Goal: Entertainment & Leisure: Browse casually

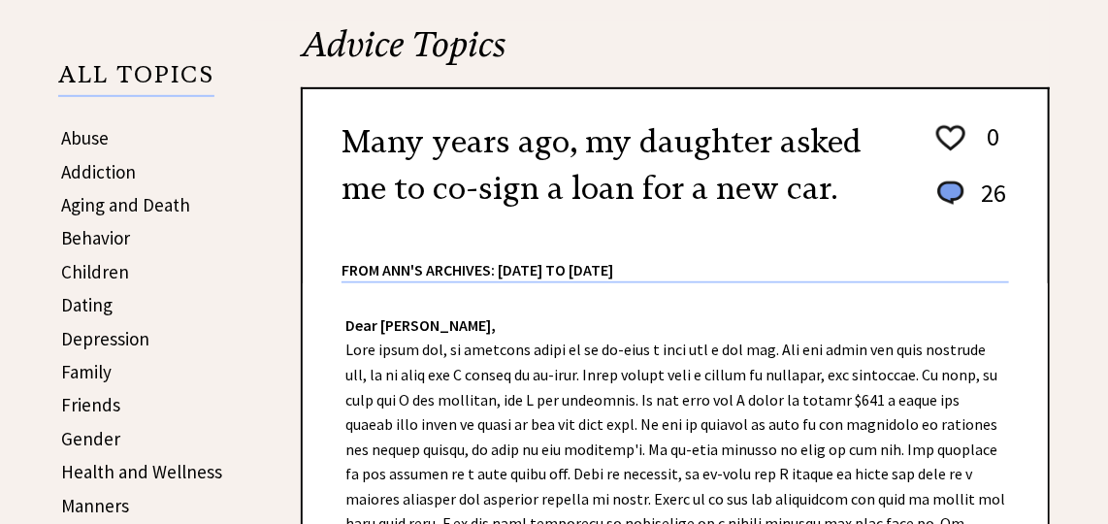
scroll to position [317, 0]
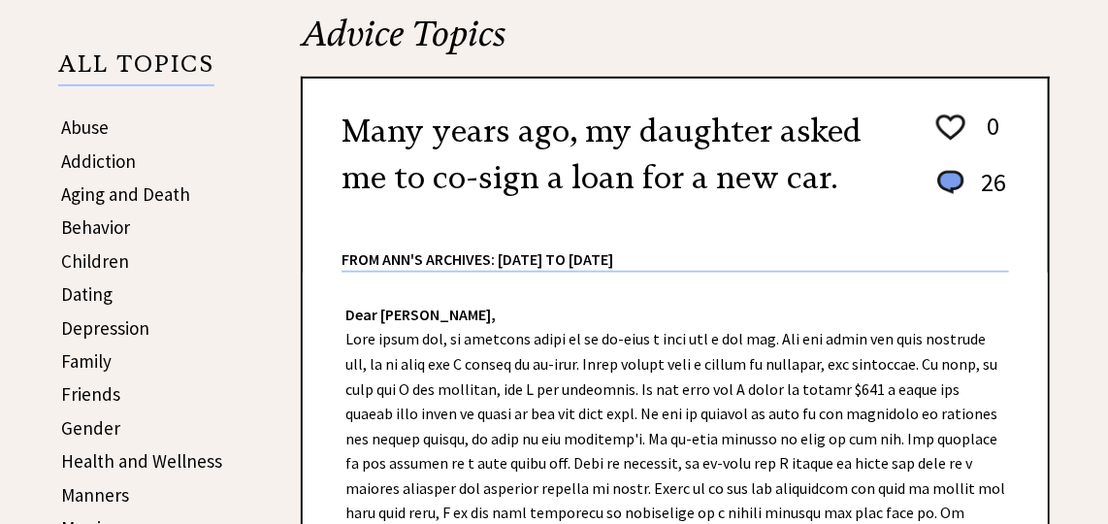
click at [100, 353] on link "Family" at bounding box center [86, 360] width 50 height 23
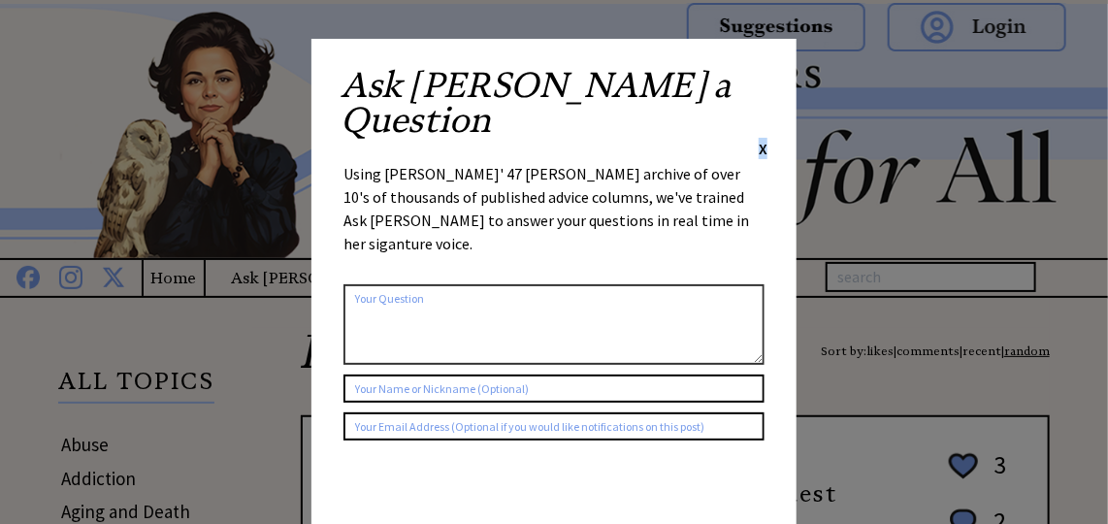
click at [761, 139] on span "X" at bounding box center [762, 148] width 9 height 19
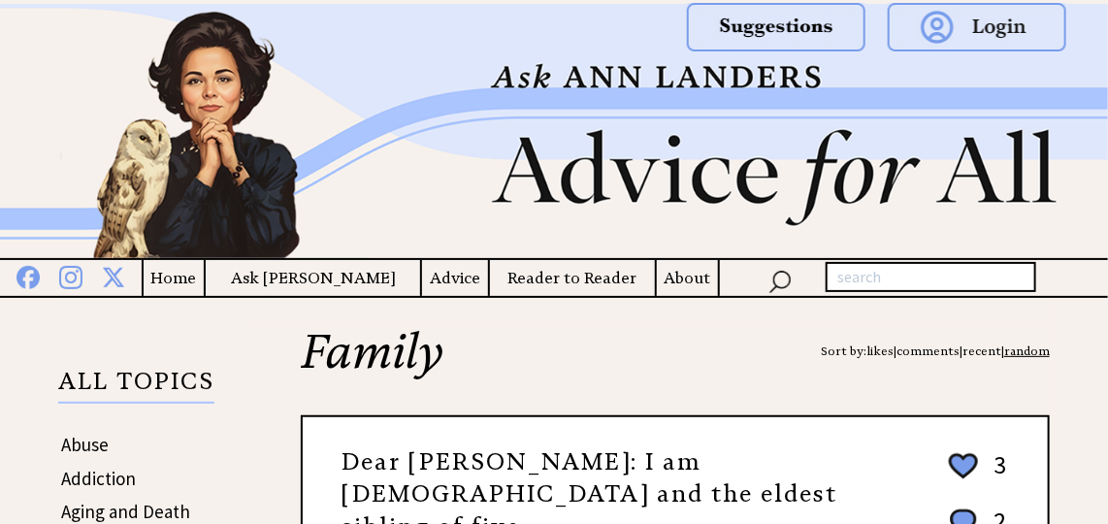
click at [761, 79] on div at bounding box center [908, 43] width 359 height 87
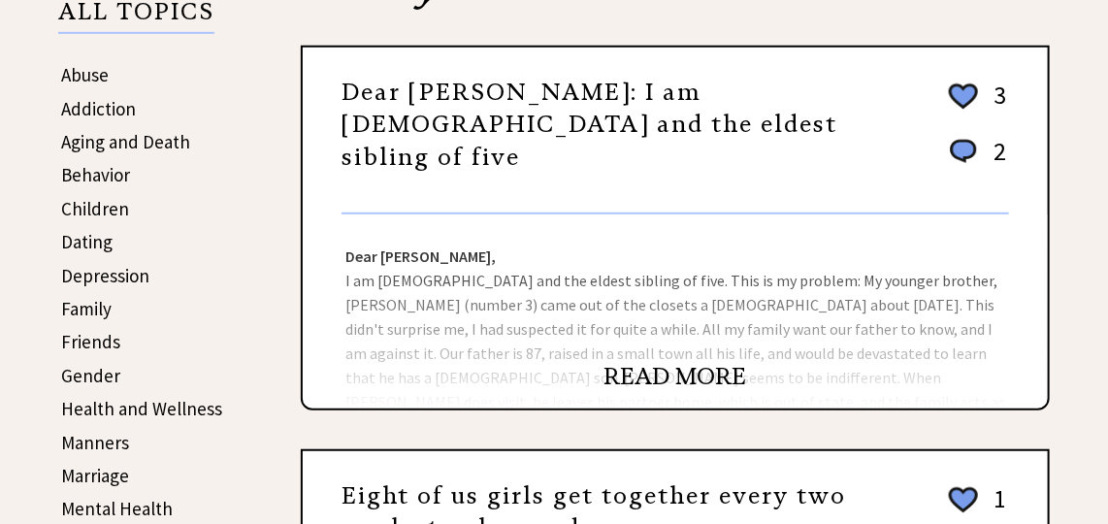
scroll to position [387, 0]
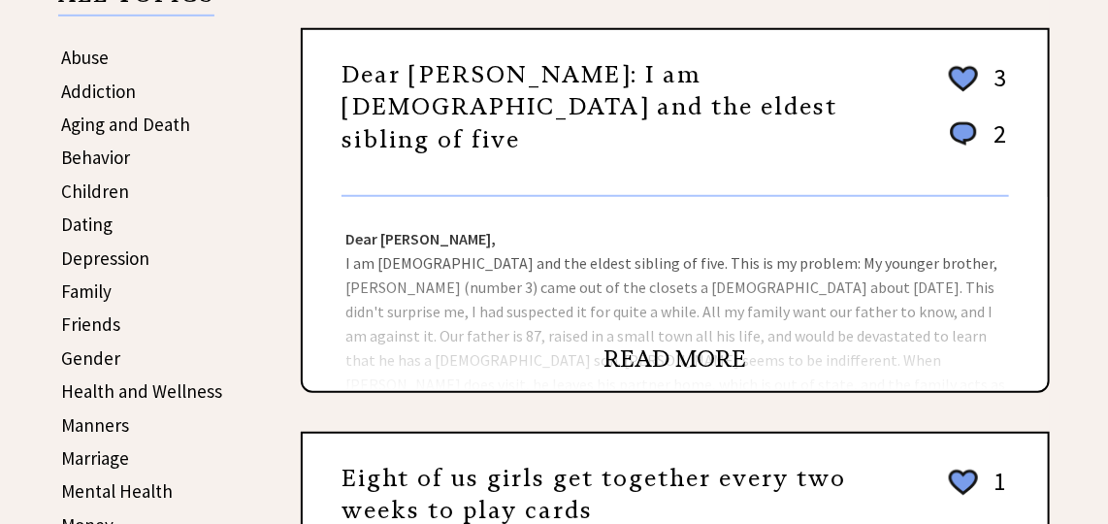
click at [714, 365] on link "READ MORE" at bounding box center [675, 358] width 143 height 29
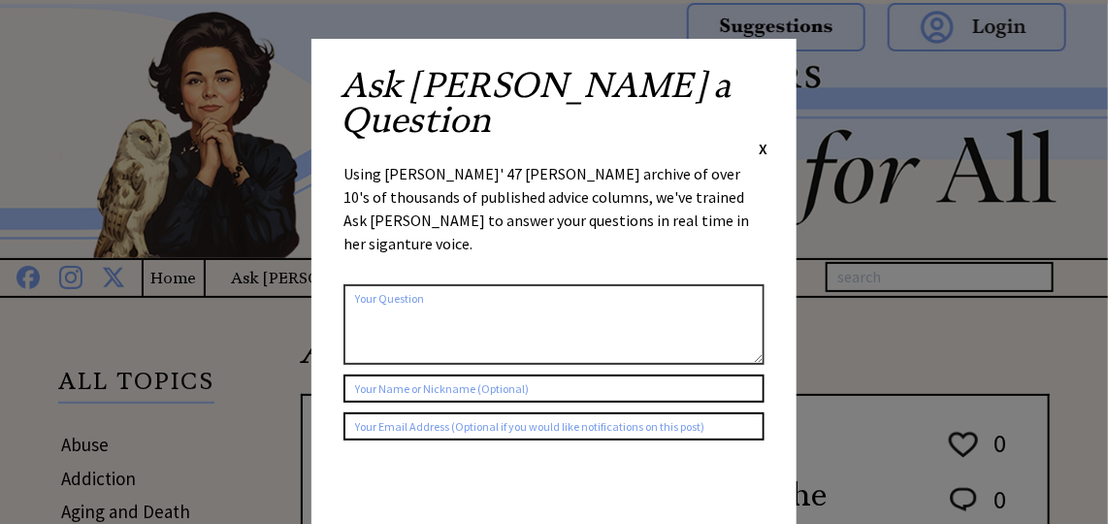
click at [764, 139] on span "X" at bounding box center [762, 148] width 9 height 19
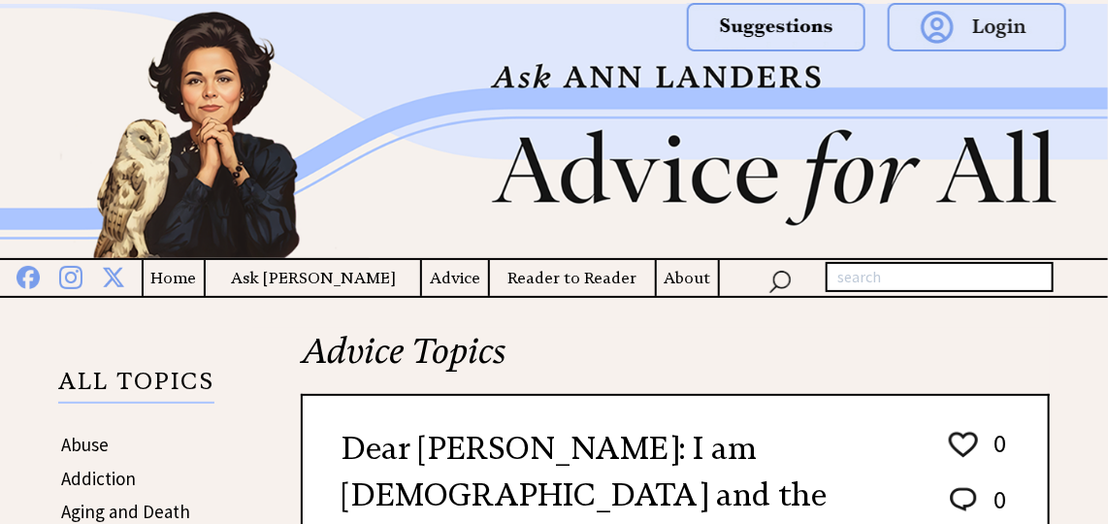
click at [764, 81] on div at bounding box center [908, 43] width 359 height 87
click at [744, 381] on h2 "Advice Topics" at bounding box center [675, 361] width 749 height 66
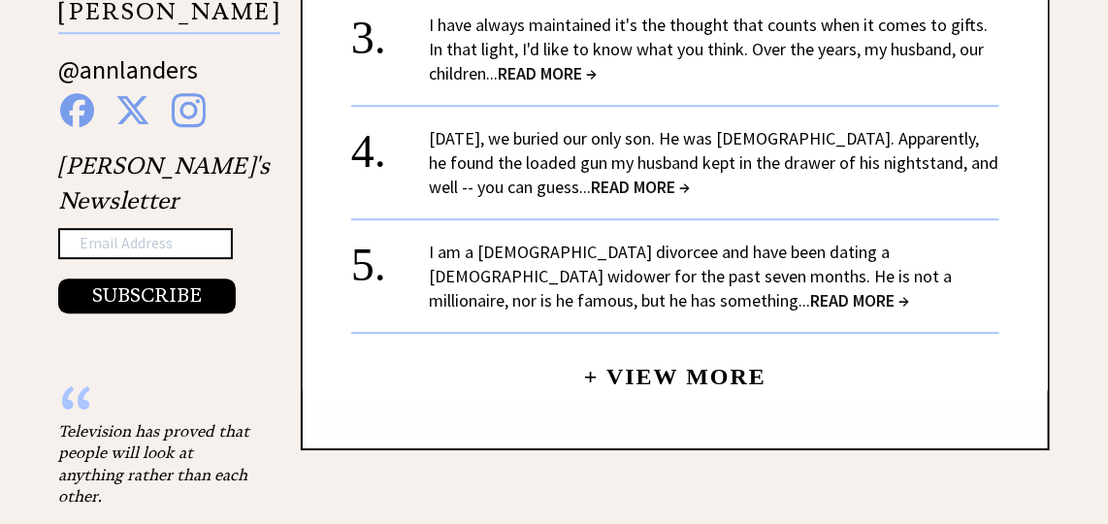
scroll to position [1975, 0]
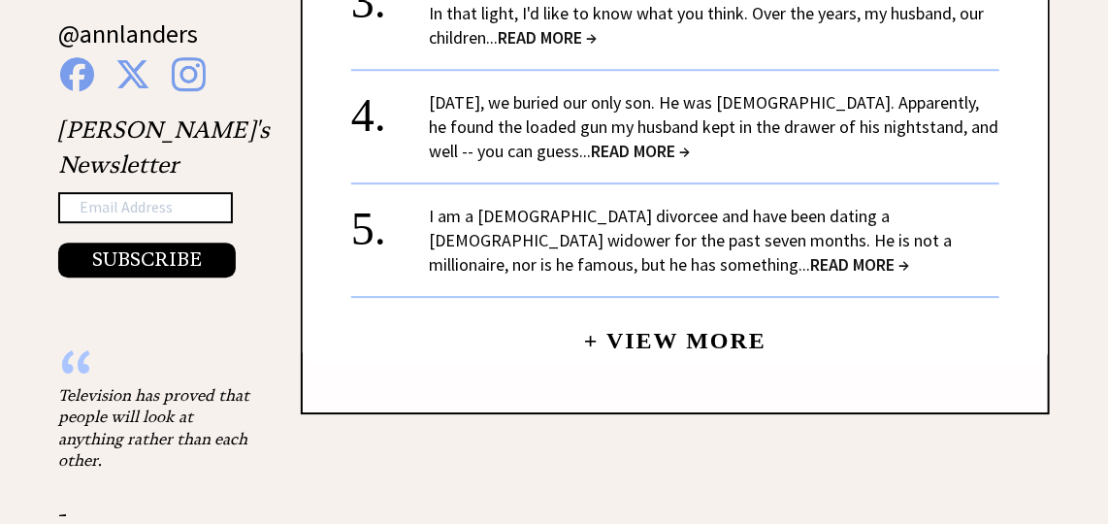
click at [810, 253] on span "READ MORE →" at bounding box center [859, 264] width 99 height 22
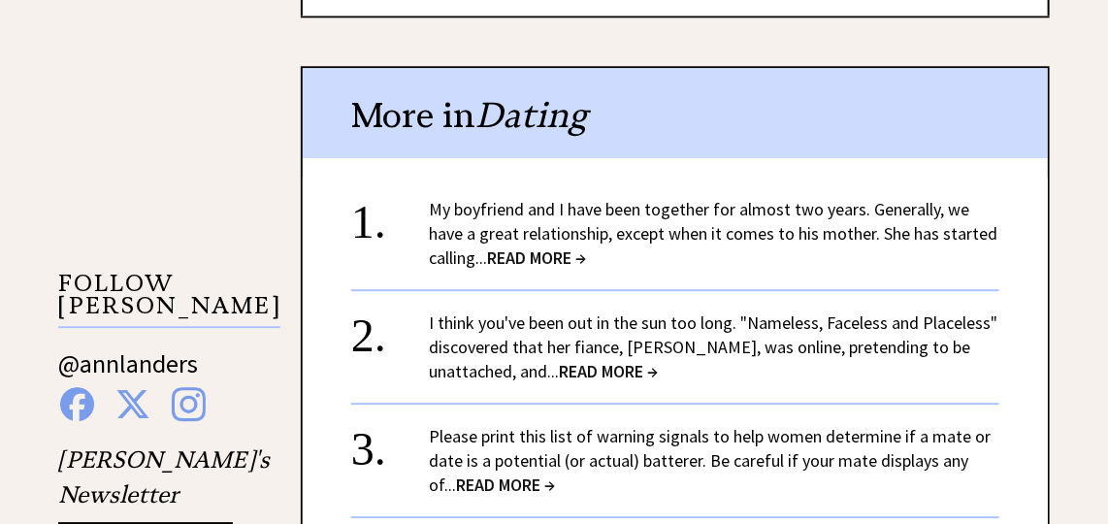
scroll to position [1798, 0]
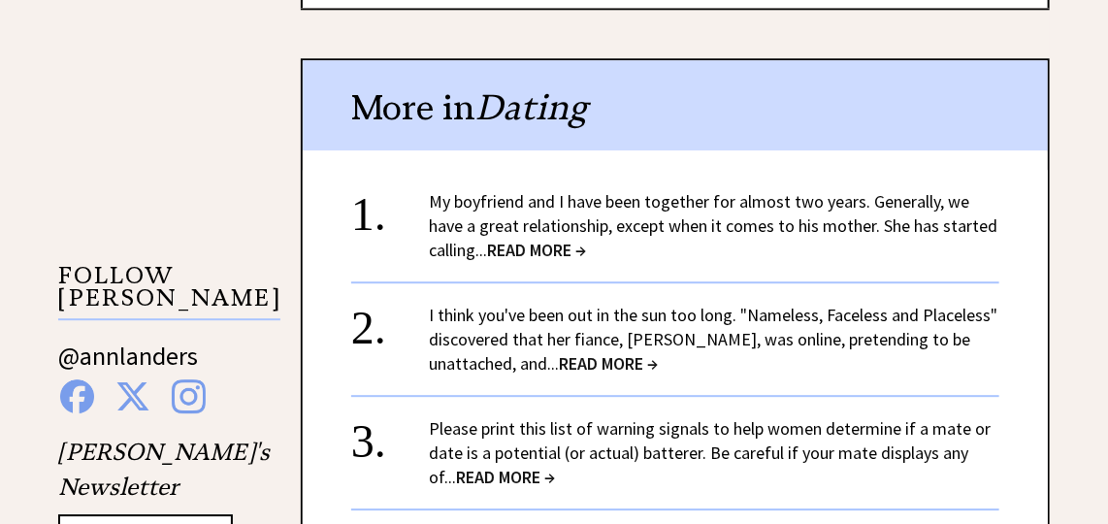
click at [547, 239] on span "READ MORE →" at bounding box center [536, 250] width 99 height 22
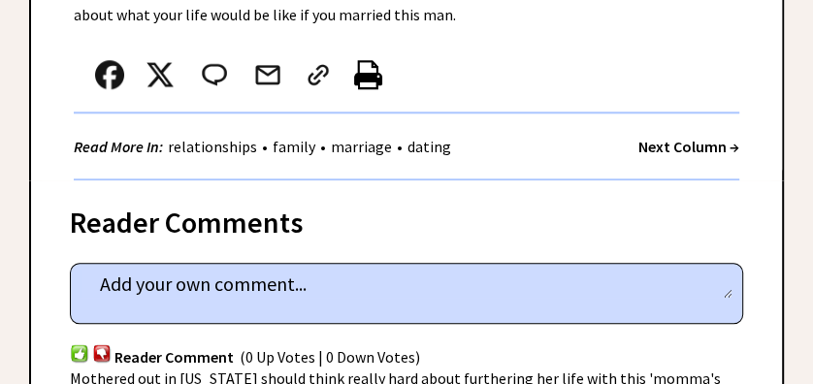
scroll to position [959, 0]
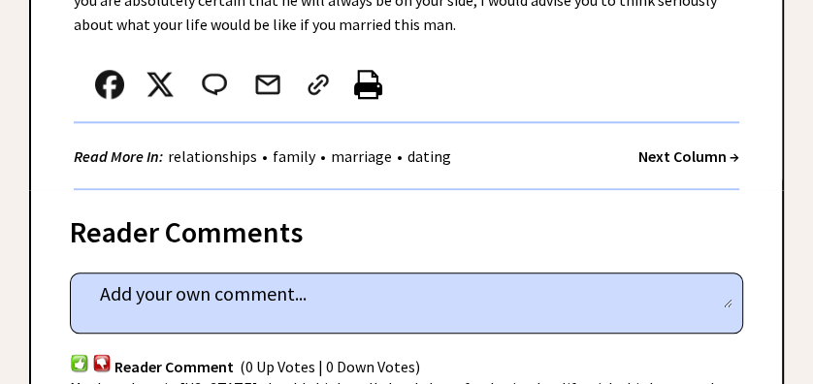
click at [657, 159] on strong "Next Column →" at bounding box center [688, 155] width 101 height 19
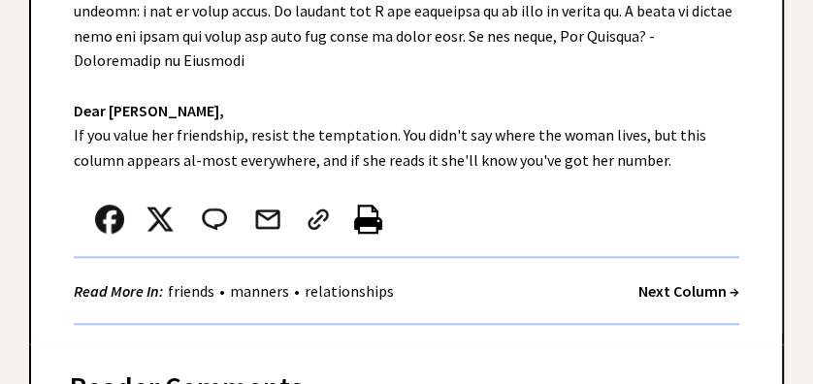
scroll to position [801, 0]
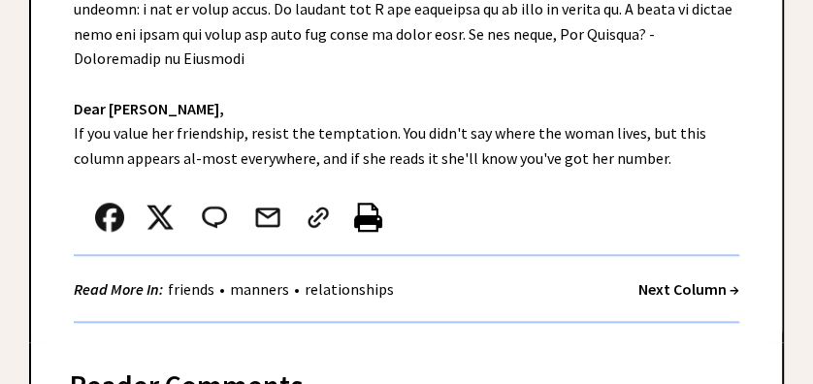
click at [697, 279] on strong "Next Column →" at bounding box center [688, 288] width 101 height 19
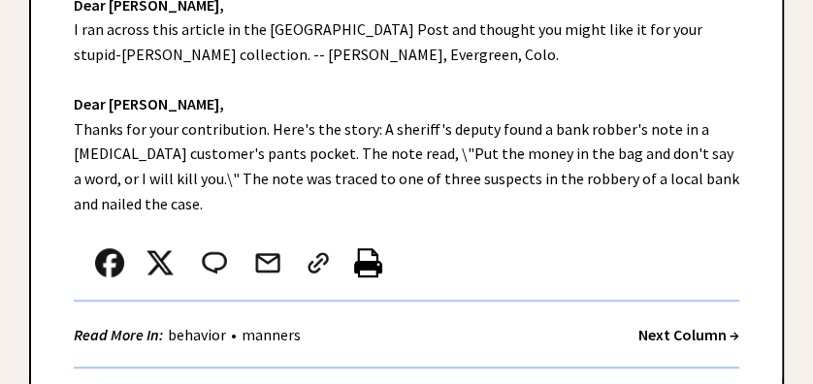
scroll to position [543, 0]
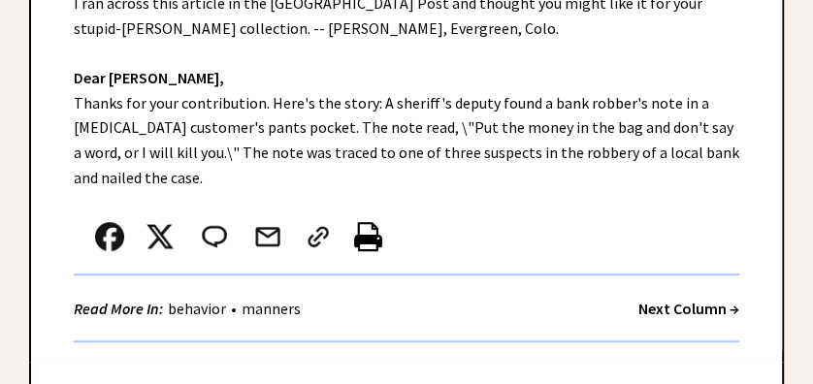
click at [677, 302] on strong "Next Column →" at bounding box center [688, 308] width 101 height 19
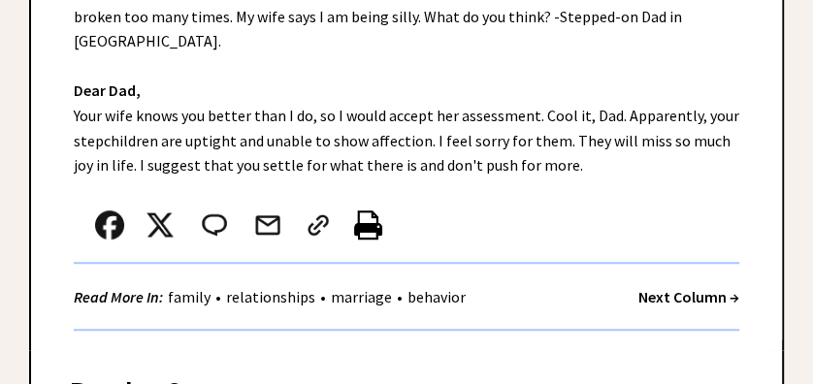
scroll to position [646, 0]
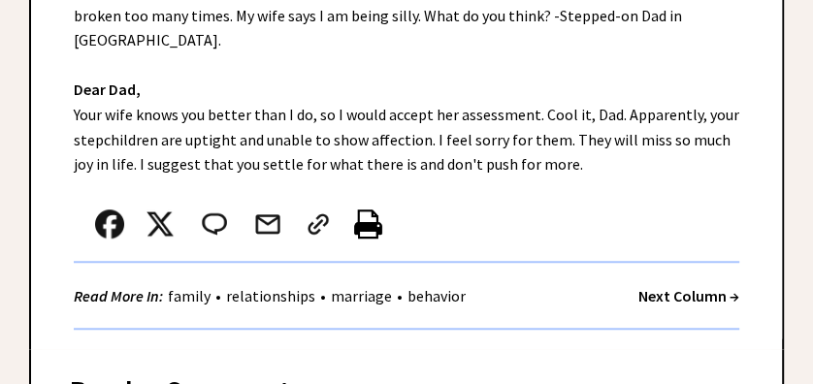
click at [672, 284] on div "Next Column →" at bounding box center [688, 296] width 101 height 24
click at [681, 286] on strong "Next Column →" at bounding box center [688, 295] width 101 height 19
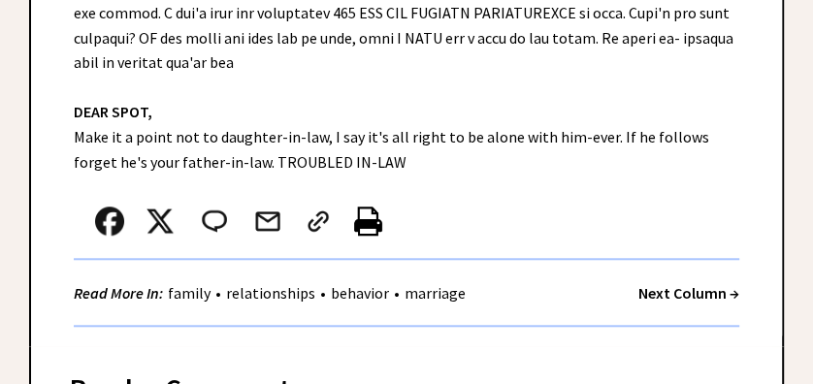
scroll to position [750, 0]
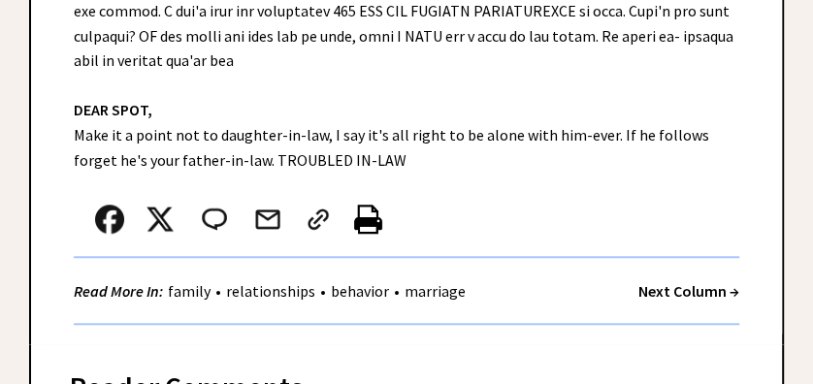
click at [702, 294] on strong "Next Column →" at bounding box center [688, 290] width 101 height 19
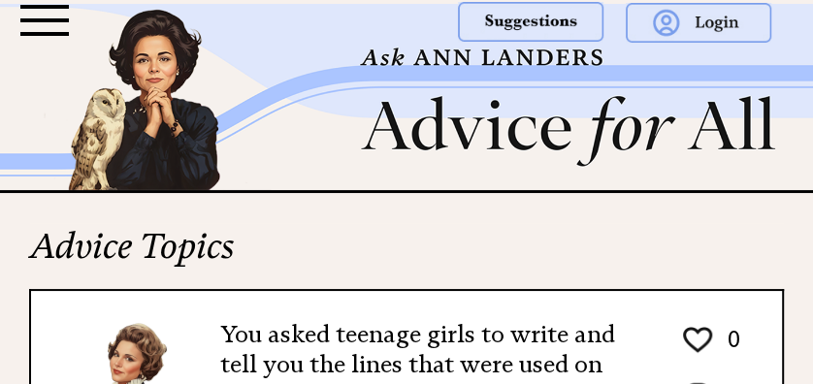
click at [43, 14] on div at bounding box center [44, 20] width 48 height 31
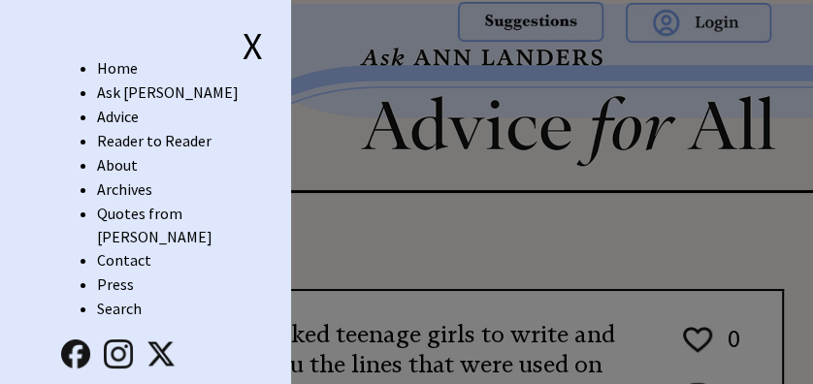
click at [126, 112] on link "Advice" at bounding box center [118, 116] width 42 height 19
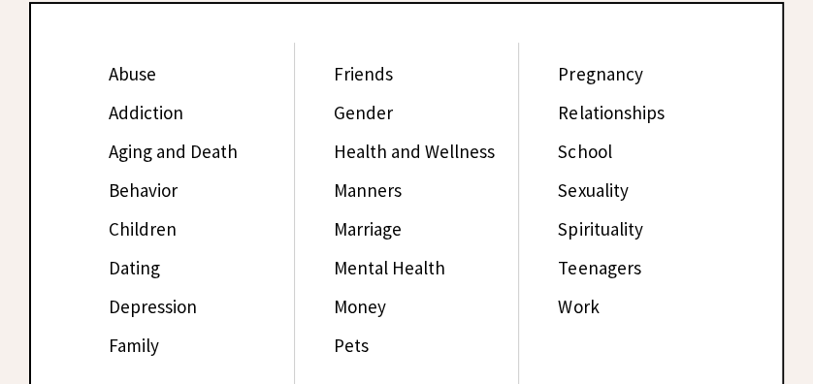
scroll to position [310, 0]
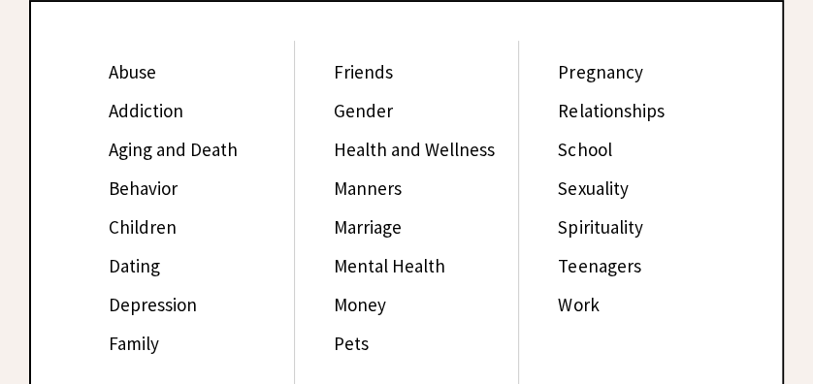
click at [142, 345] on link "Family" at bounding box center [134, 343] width 50 height 23
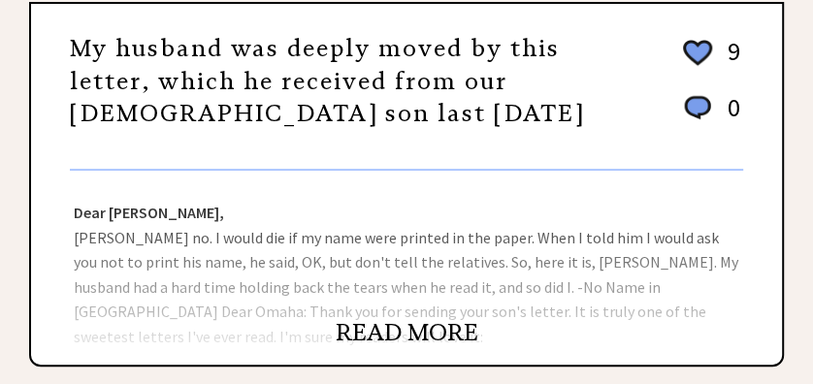
scroll to position [310, 0]
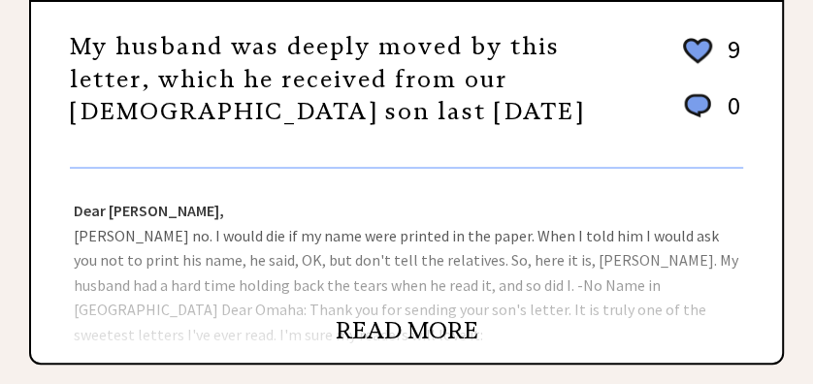
click at [415, 328] on link "READ MORE" at bounding box center [407, 330] width 143 height 29
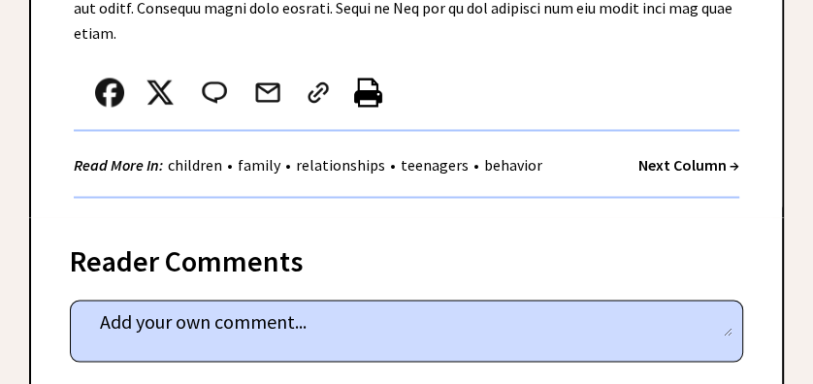
scroll to position [1732, 0]
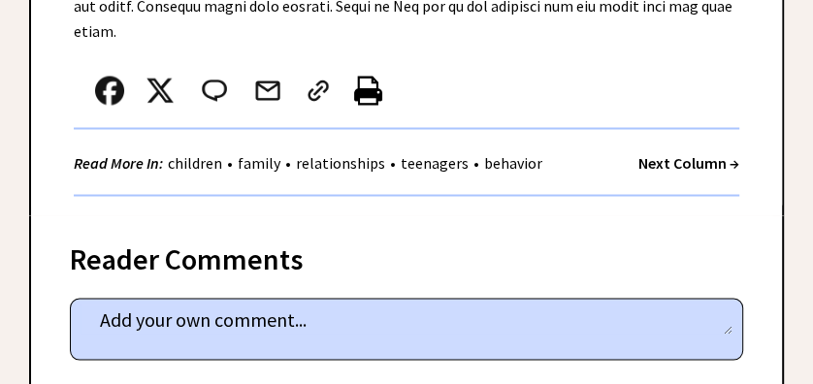
click at [678, 152] on strong "Next Column →" at bounding box center [688, 161] width 101 height 19
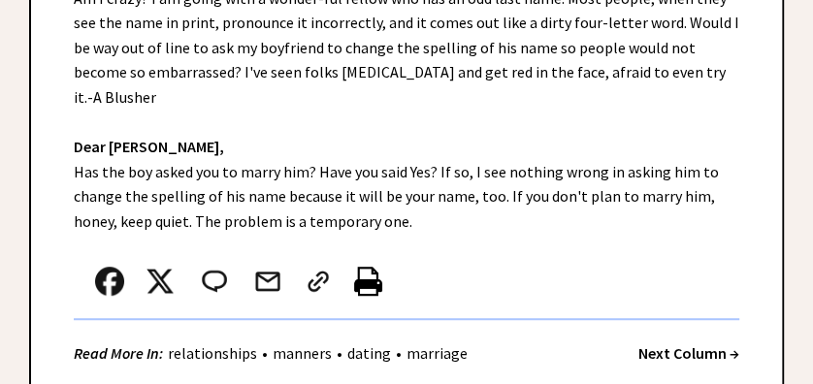
scroll to position [543, 0]
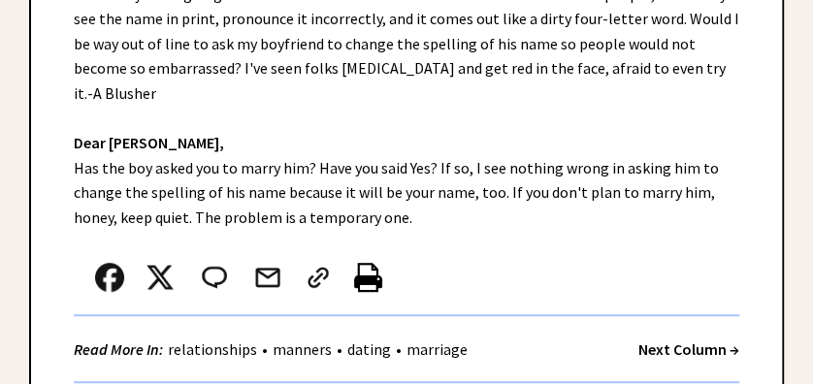
click at [651, 339] on strong "Next Column →" at bounding box center [688, 348] width 101 height 19
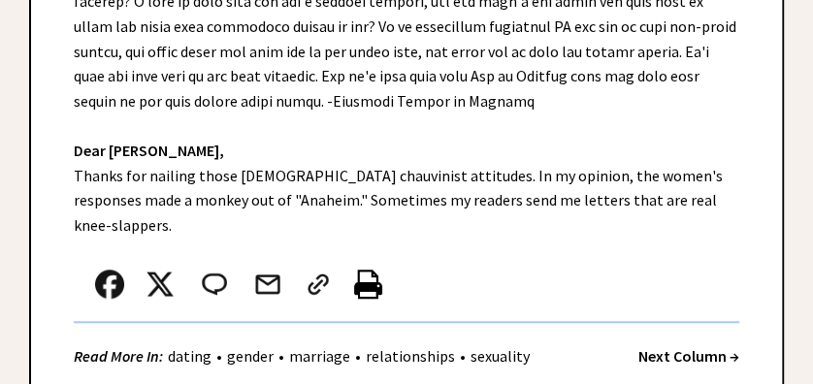
scroll to position [776, 0]
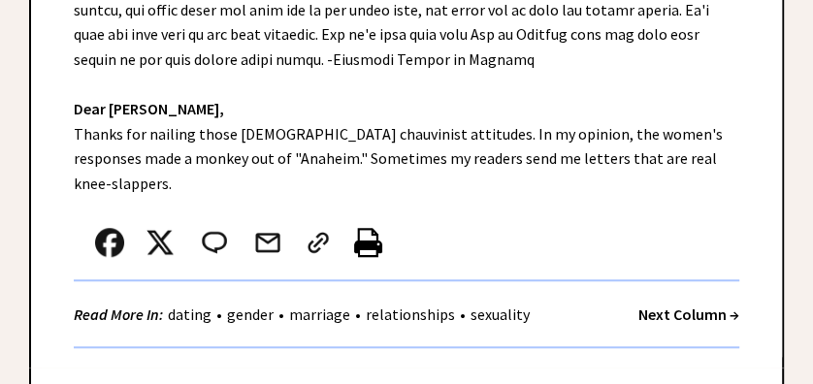
click at [672, 305] on strong "Next Column →" at bounding box center [688, 314] width 101 height 19
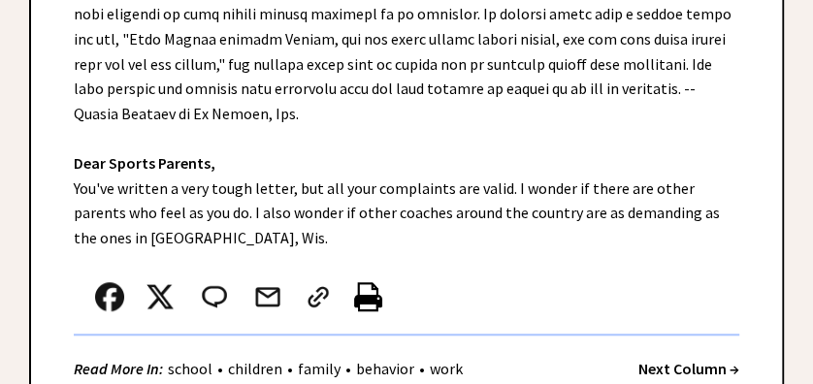
scroll to position [723, 0]
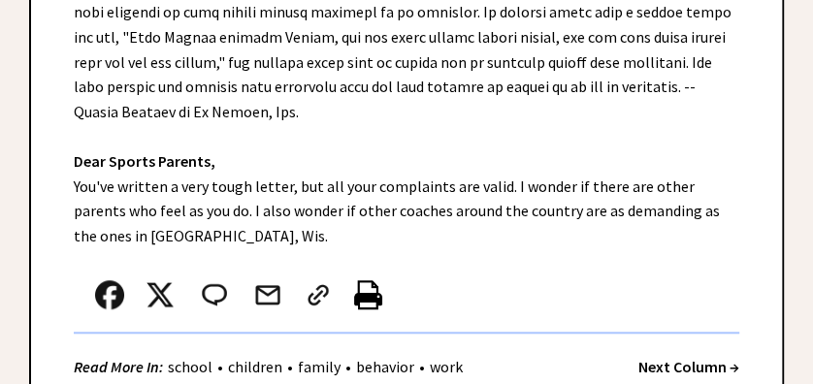
click at [686, 357] on strong "Next Column →" at bounding box center [688, 366] width 101 height 19
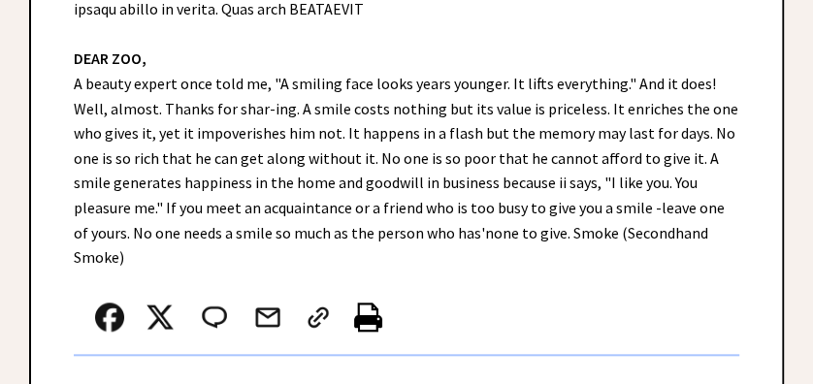
scroll to position [827, 0]
